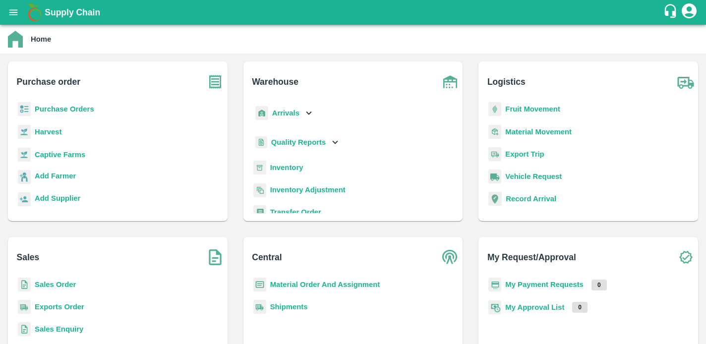
click at [44, 291] on div "Sales Order" at bounding box center [118, 288] width 204 height 22
click at [46, 287] on b "Sales Order" at bounding box center [55, 284] width 41 height 8
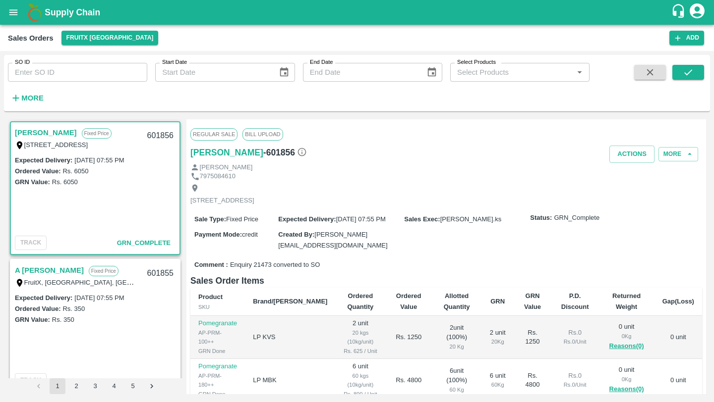
click at [107, 77] on input "SO ID" at bounding box center [77, 72] width 139 height 19
click at [687, 71] on icon "submit" at bounding box center [687, 72] width 11 height 11
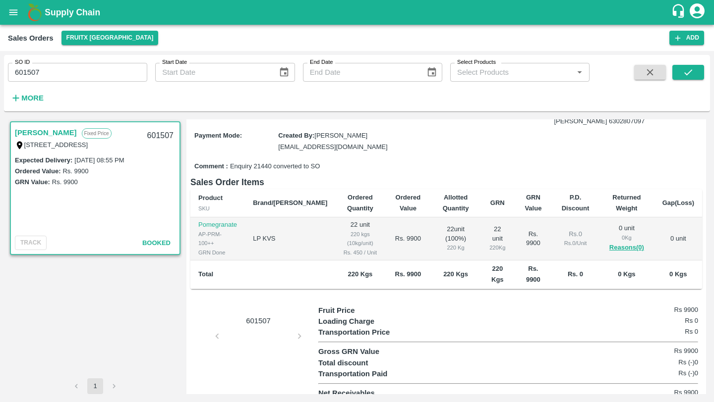
scroll to position [107, 0]
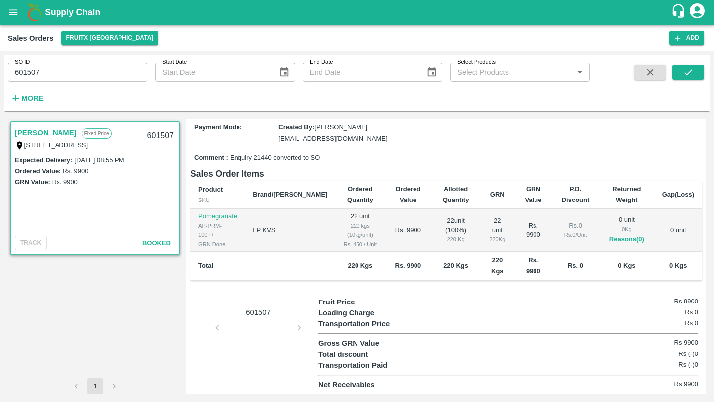
click at [81, 76] on input "601507" at bounding box center [77, 72] width 139 height 19
click at [689, 75] on icon "submit" at bounding box center [687, 72] width 11 height 11
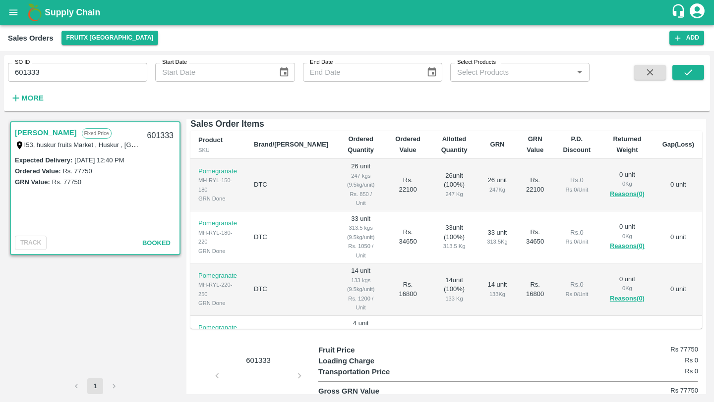
scroll to position [31, 0]
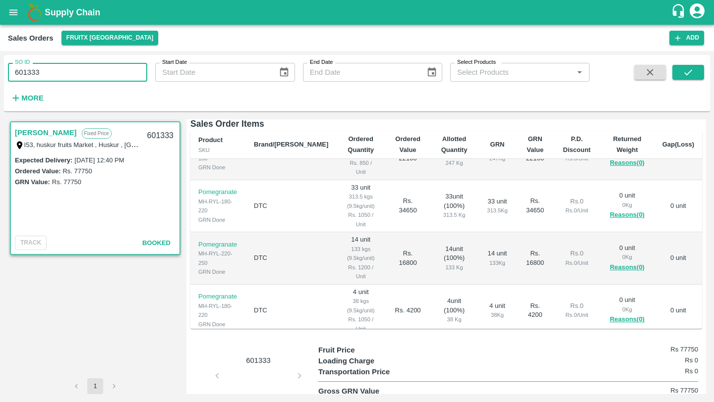
click at [52, 75] on input "601333" at bounding box center [77, 72] width 139 height 19
type input "601339"
click at [686, 78] on icon "submit" at bounding box center [687, 72] width 11 height 11
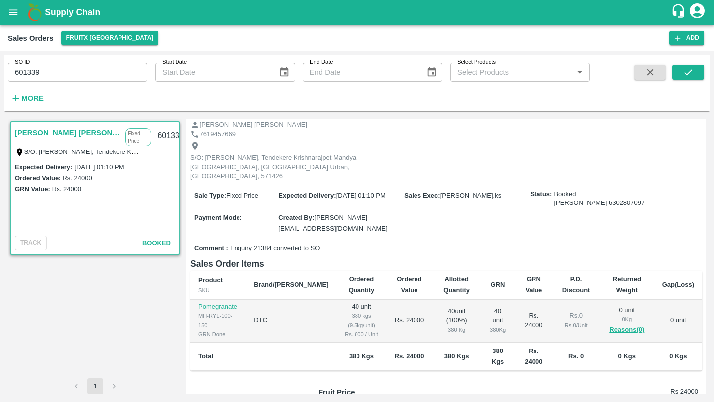
scroll to position [50, 0]
